Goal: Information Seeking & Learning: Learn about a topic

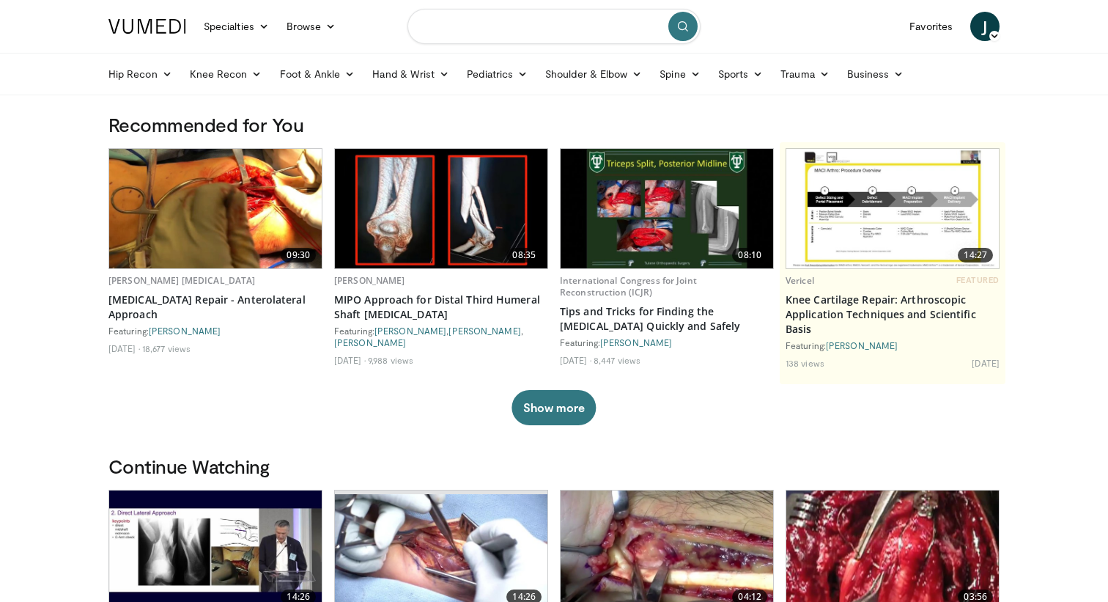
click at [493, 23] on input "Search topics, interventions" at bounding box center [554, 26] width 293 height 35
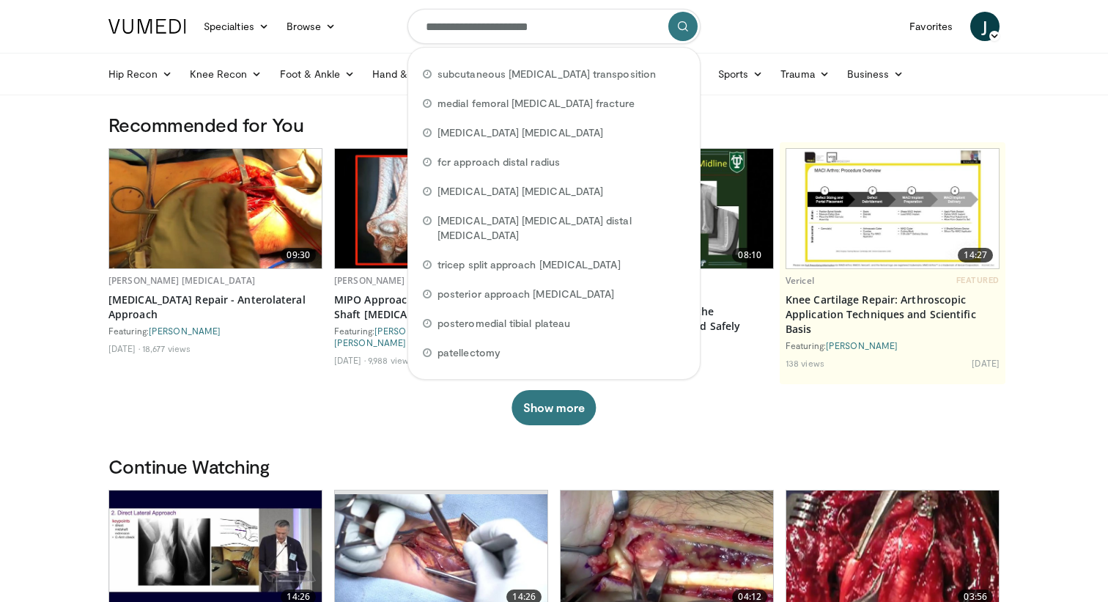
type input "**********"
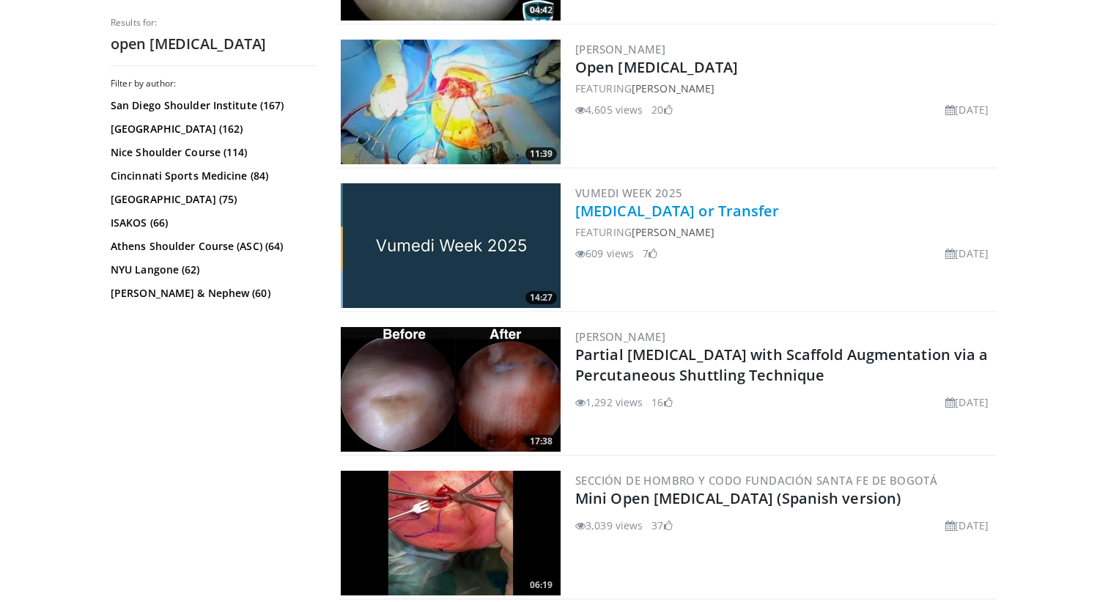
scroll to position [733, 0]
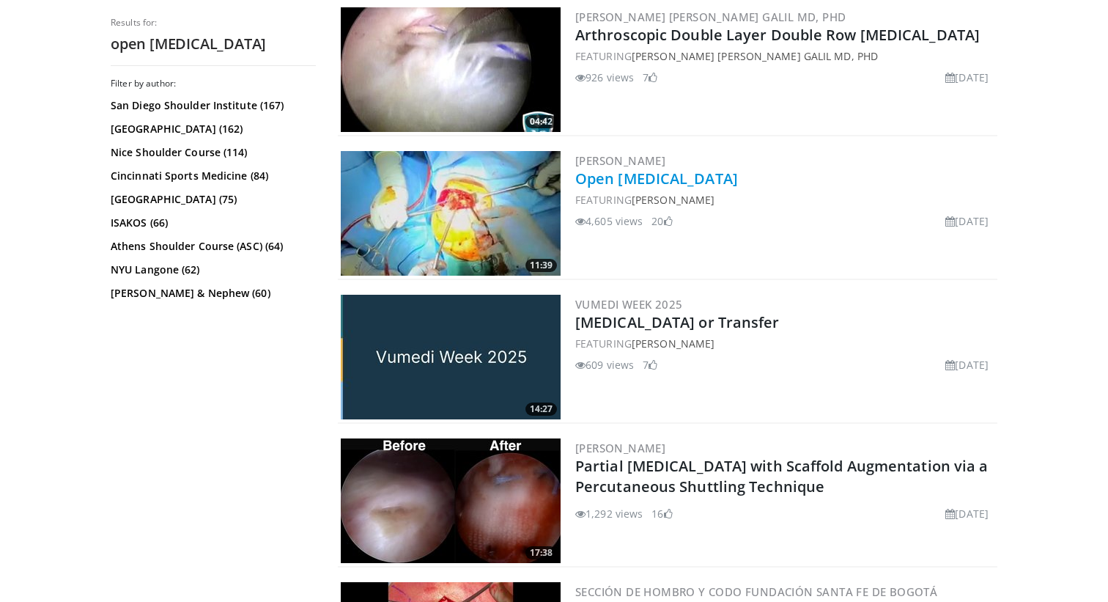
click at [723, 185] on link "Open [MEDICAL_DATA]" at bounding box center [656, 179] width 163 height 20
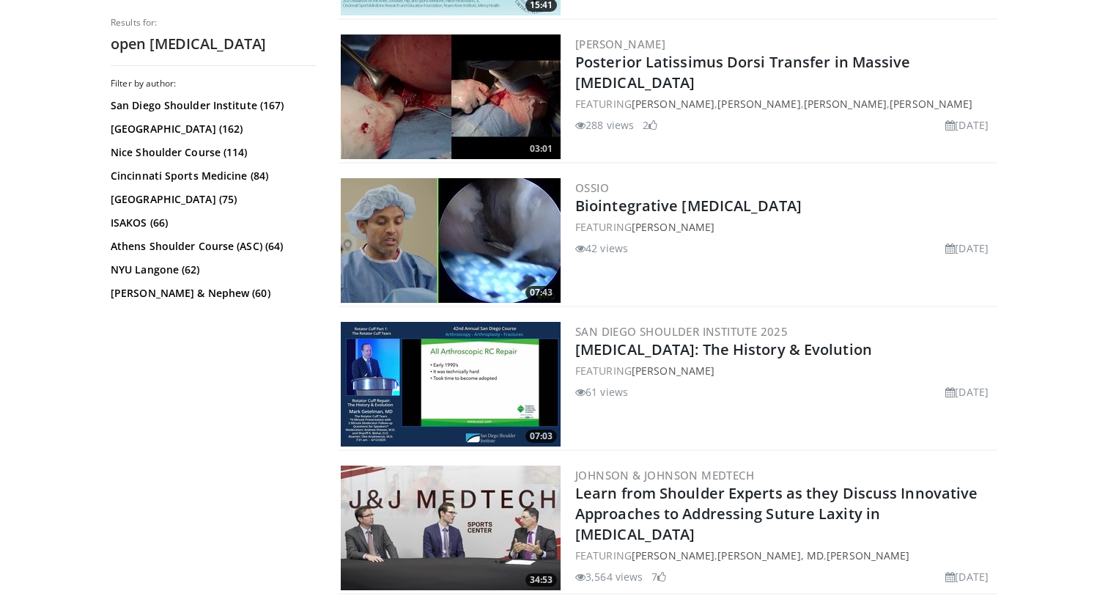
scroll to position [2211, 0]
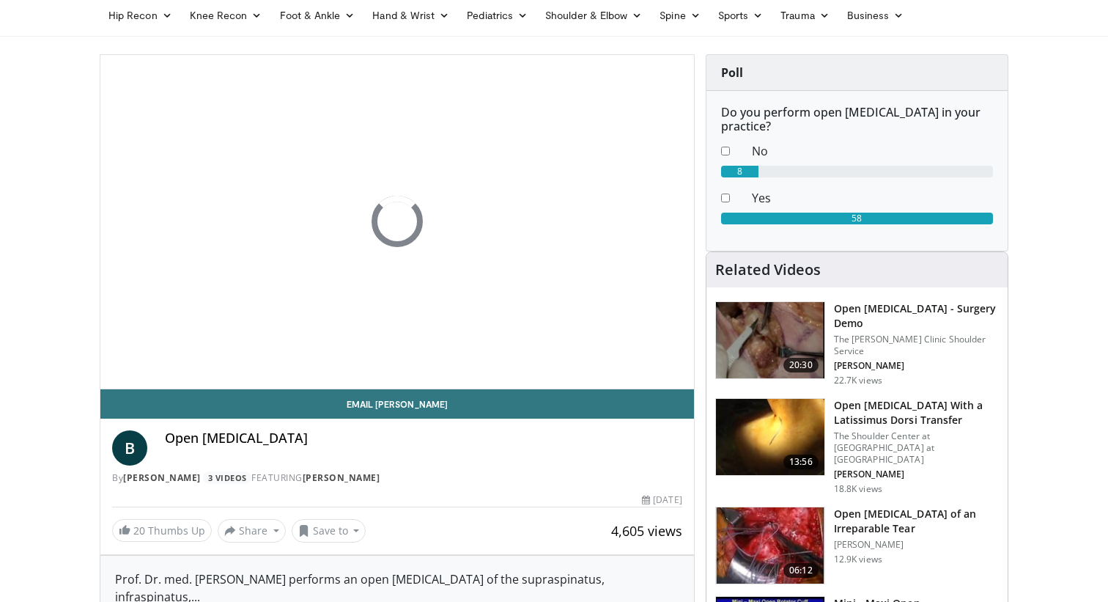
scroll to position [58, 0]
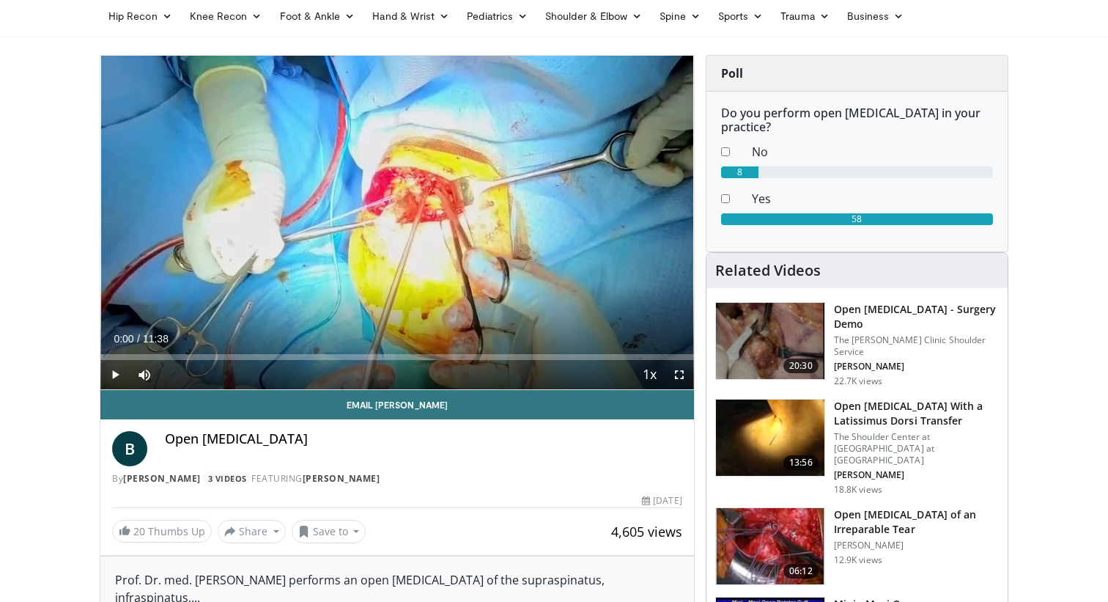
click at [119, 369] on span "Video Player" at bounding box center [114, 374] width 29 height 29
click at [681, 376] on span "Video Player" at bounding box center [679, 374] width 29 height 29
click at [117, 375] on span "Video Player" at bounding box center [114, 374] width 29 height 29
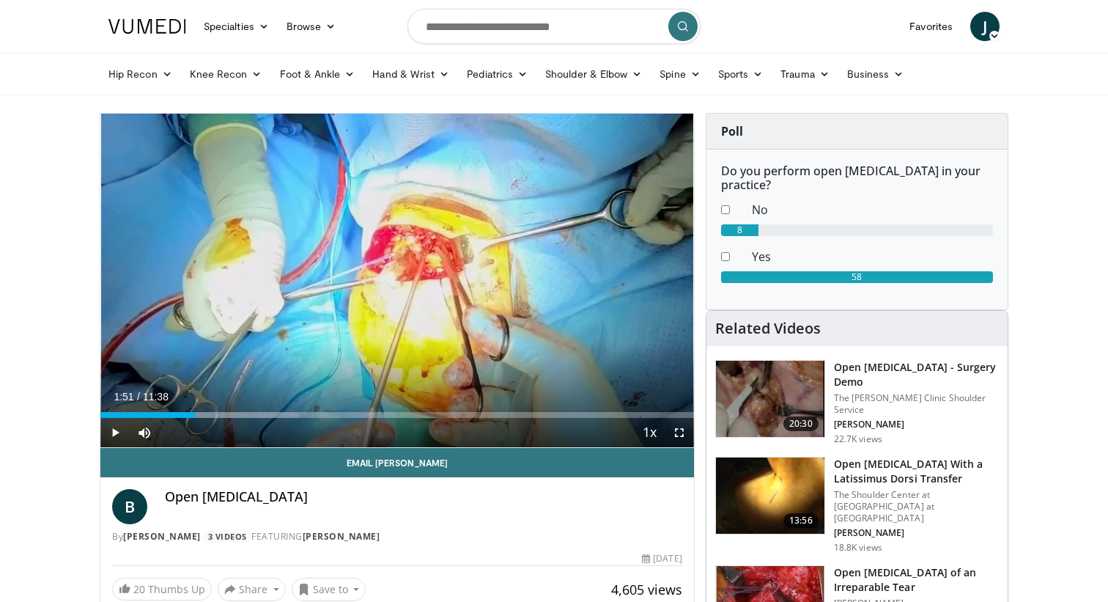
scroll to position [0, 0]
click at [119, 428] on span "Video Player" at bounding box center [114, 432] width 29 height 29
